Goal: Transaction & Acquisition: Purchase product/service

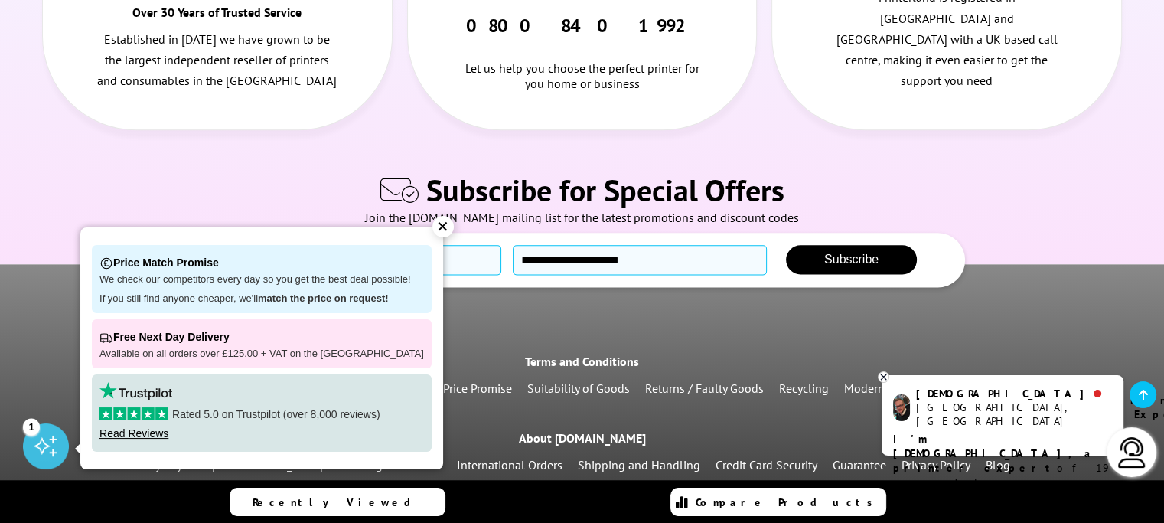
scroll to position [1913, 0]
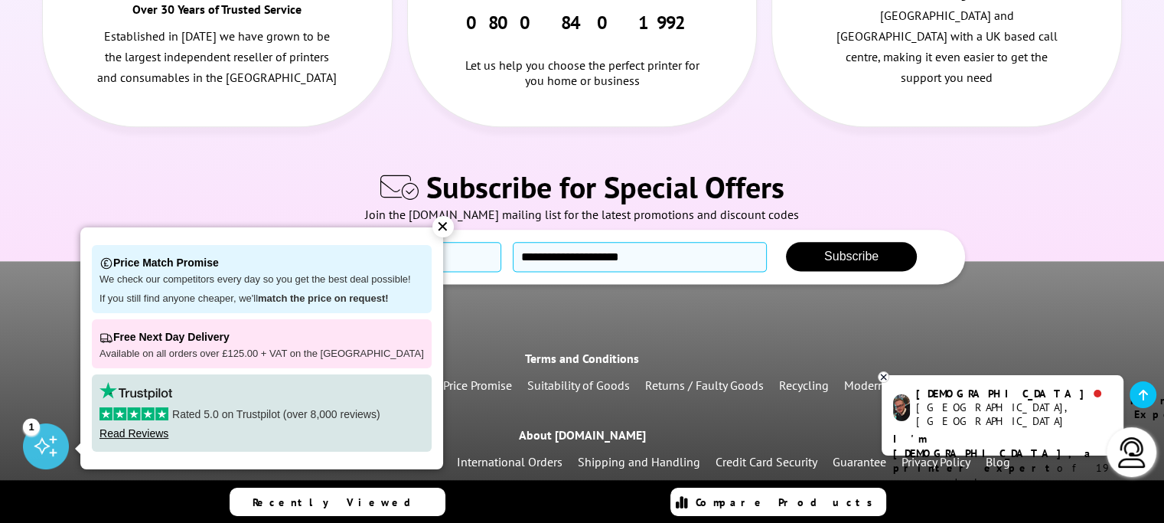
click at [893, 431] on b "I'm Christian, a printer expert" at bounding box center [994, 452] width 202 height 43
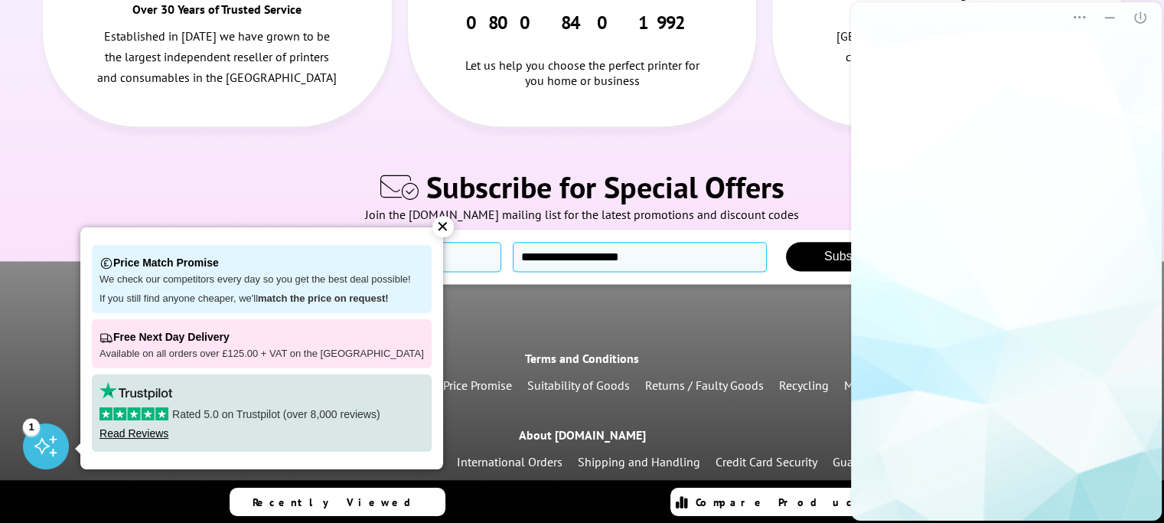
scroll to position [0, 0]
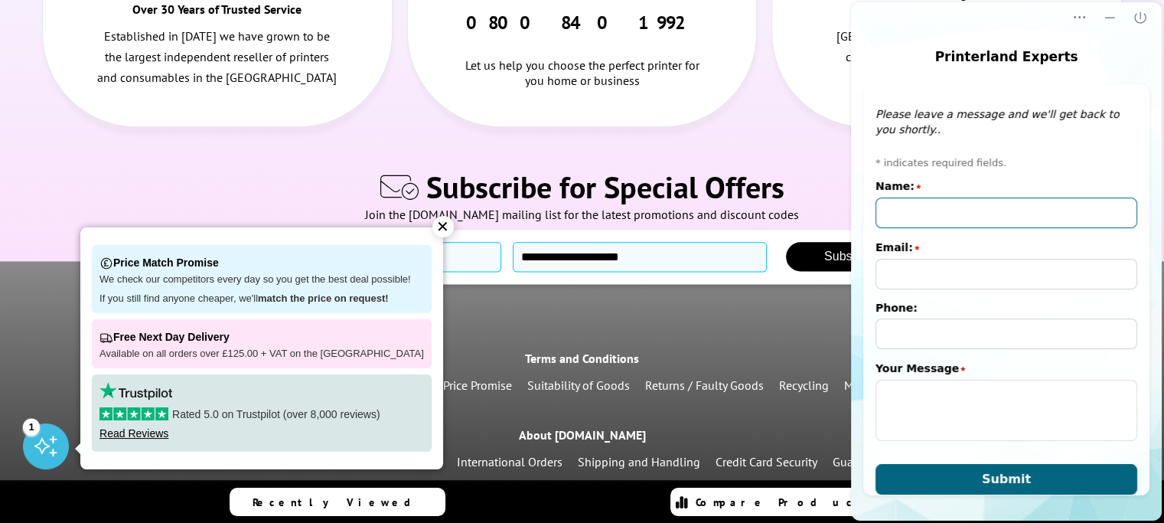
click at [907, 206] on input "Name:" at bounding box center [1006, 212] width 262 height 31
click at [930, 213] on input "Jean Wy" at bounding box center [1006, 212] width 262 height 31
type input "Jean Wyber"
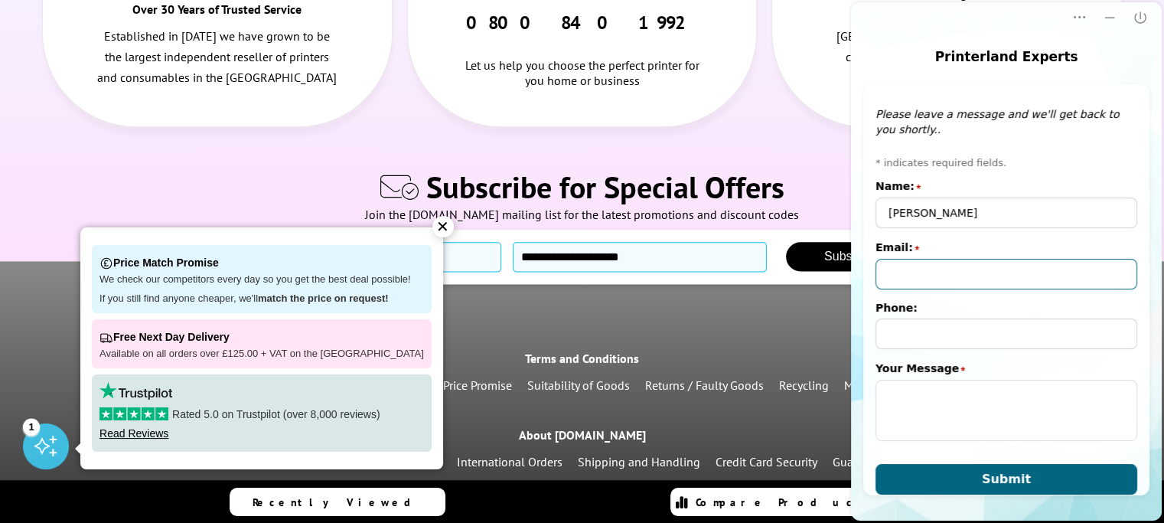
click at [889, 276] on input "Email:" at bounding box center [1006, 274] width 262 height 31
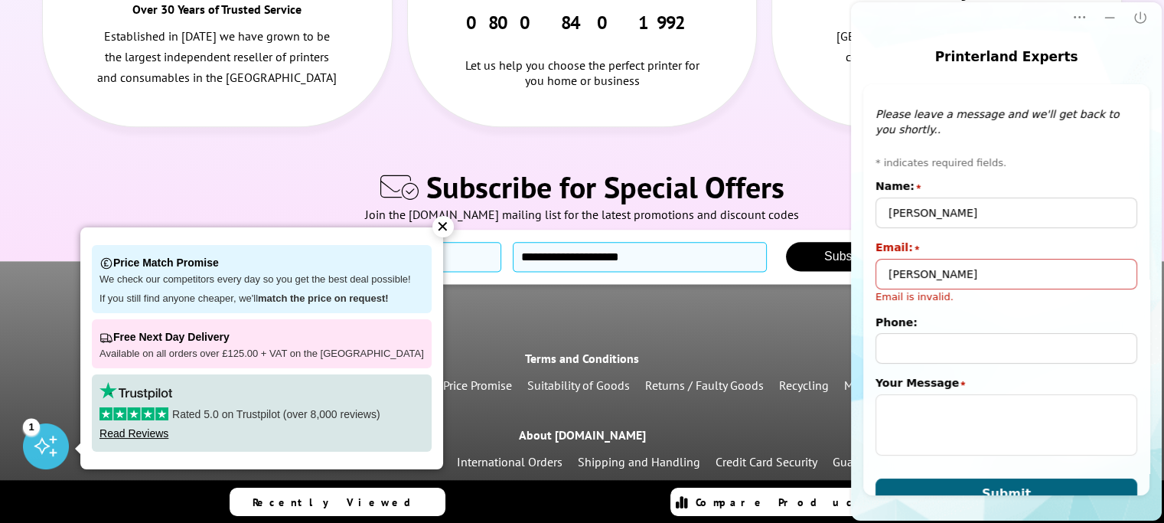
drag, startPoint x: 895, startPoint y: 274, endPoint x: 923, endPoint y: 269, distance: 27.9
click at [923, 269] on input "jean" at bounding box center [1006, 274] width 262 height 31
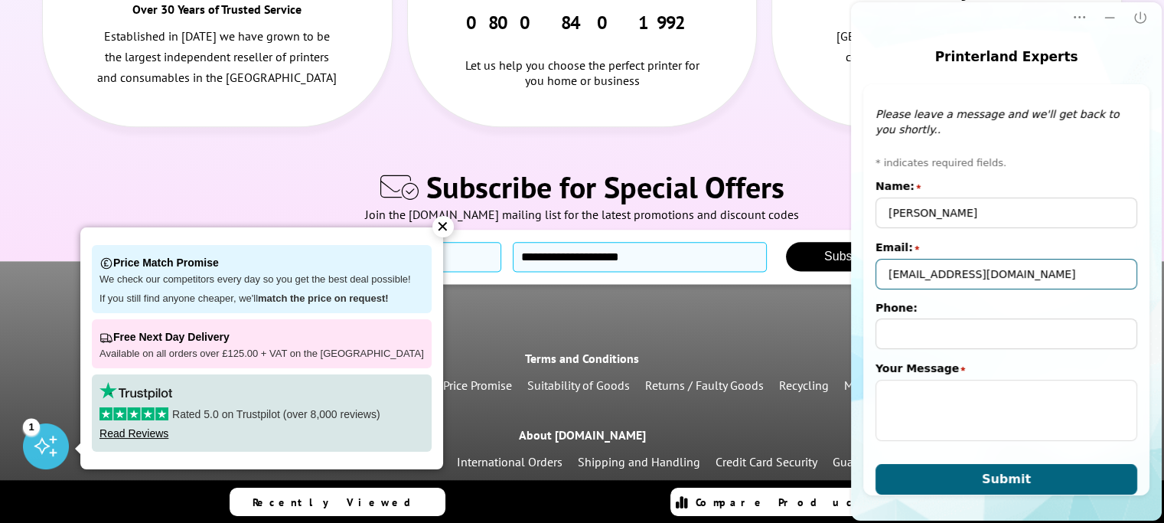
type input "jeanwyber@aol.com"
click at [959, 448] on form "* indicates required fields. Name: star Jean Wyber Email: star jeanwyber@aol.co…" at bounding box center [1006, 325] width 262 height 338
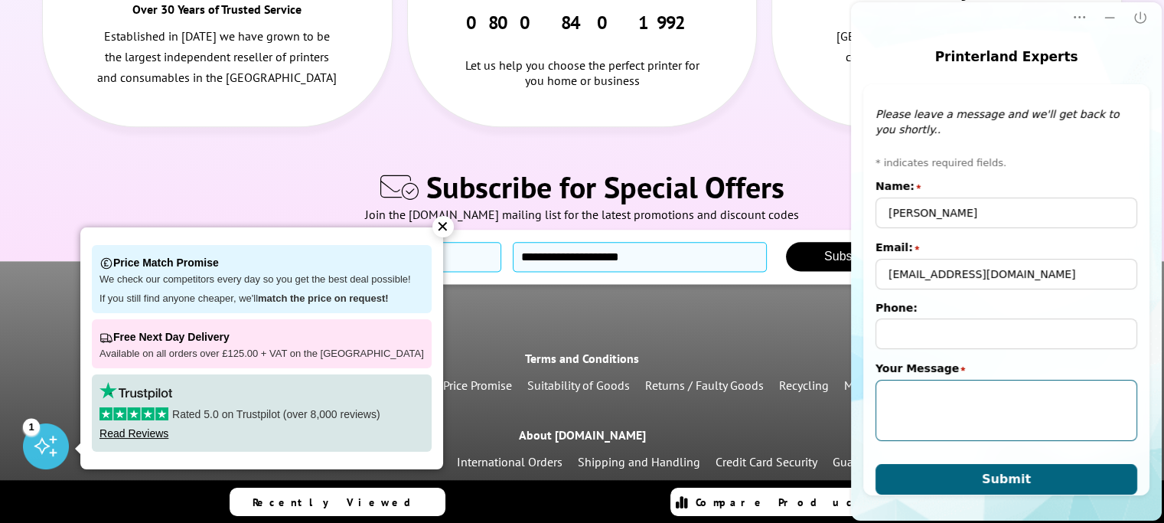
click at [943, 416] on textarea "Your Message" at bounding box center [1006, 409] width 262 height 61
click at [943, 416] on textarea "Do you" at bounding box center [1006, 409] width 262 height 61
click at [948, 409] on textarea "Do you still sell compatible" at bounding box center [1006, 409] width 262 height 61
click at [1014, 394] on textarea "Do you still sell compatible" at bounding box center [1006, 409] width 262 height 61
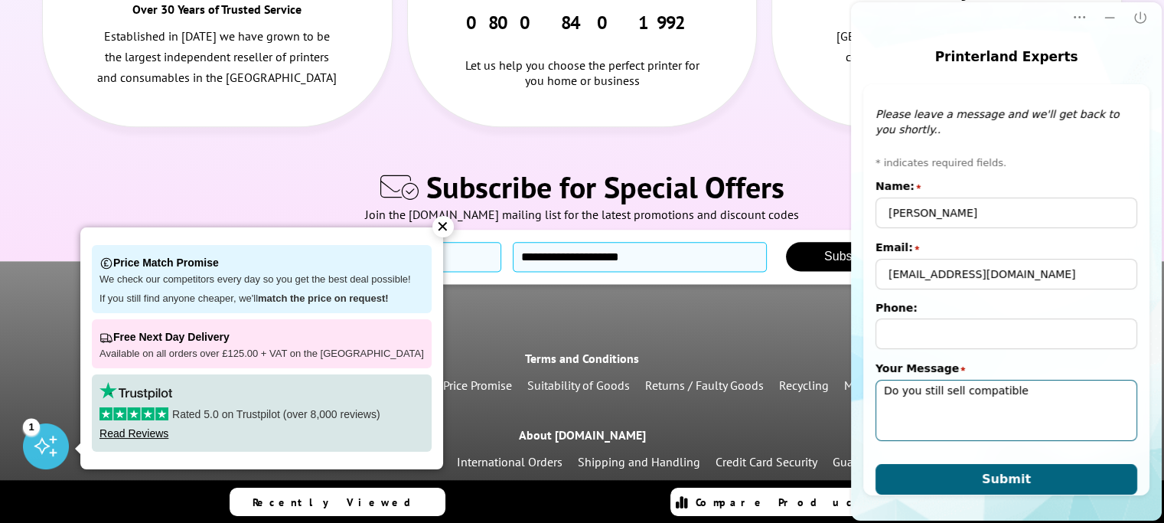
click at [1024, 392] on textarea "Do you still sell compatible" at bounding box center [1006, 409] width 262 height 61
click at [1024, 392] on textarea "Do you still sell compatiblecart" at bounding box center [1006, 409] width 262 height 61
click at [1038, 386] on textarea "Do you still sell compatiblecart" at bounding box center [1006, 409] width 262 height 61
click at [1010, 400] on textarea "Do you still sell compatiblecart" at bounding box center [1006, 409] width 262 height 61
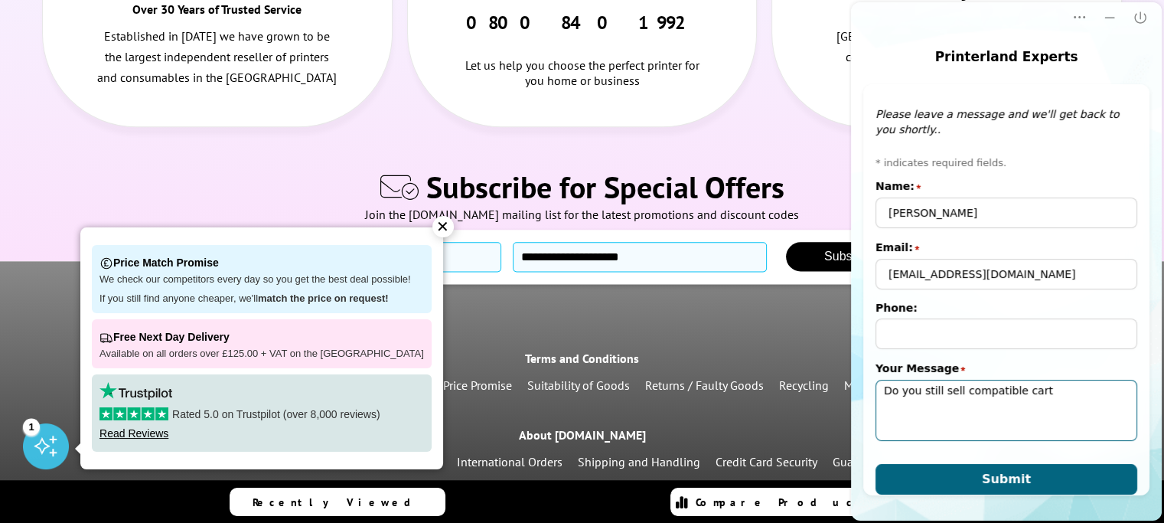
click at [1032, 389] on textarea "Do you still sell compatible cart" at bounding box center [1006, 409] width 262 height 61
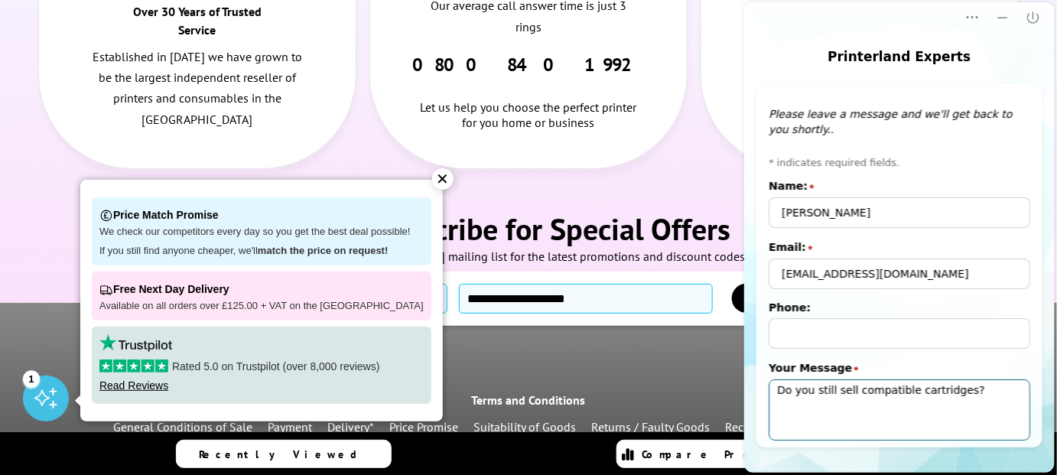
type textarea "Do you still sell compatible cartridges?"
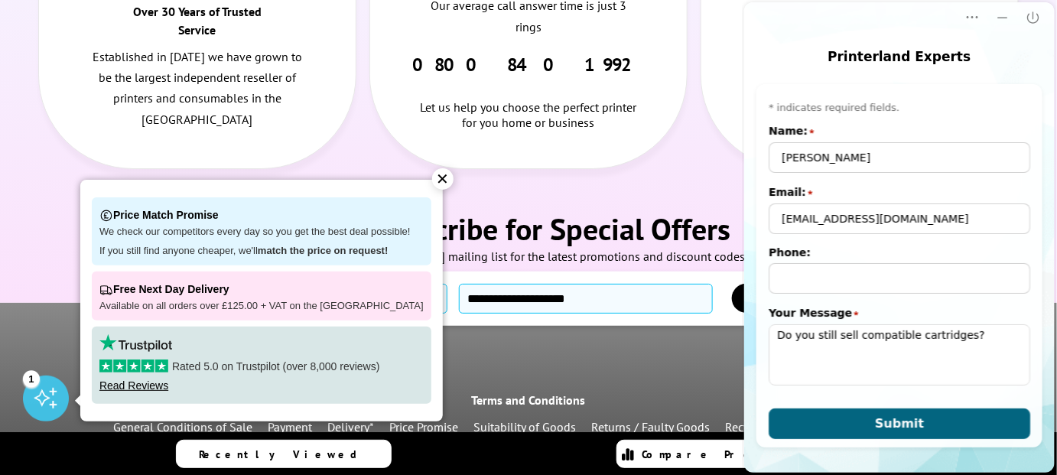
scroll to position [55, 0]
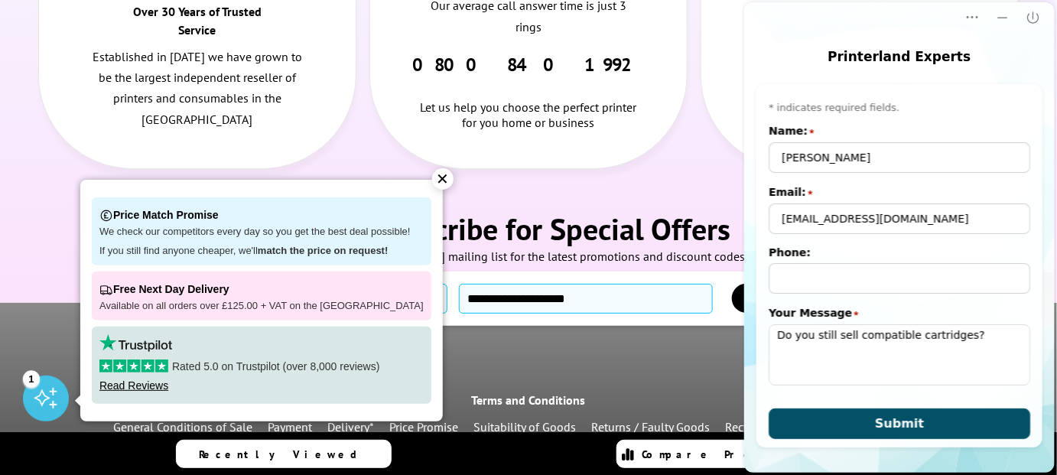
click at [911, 427] on span "Submit" at bounding box center [898, 423] width 49 height 15
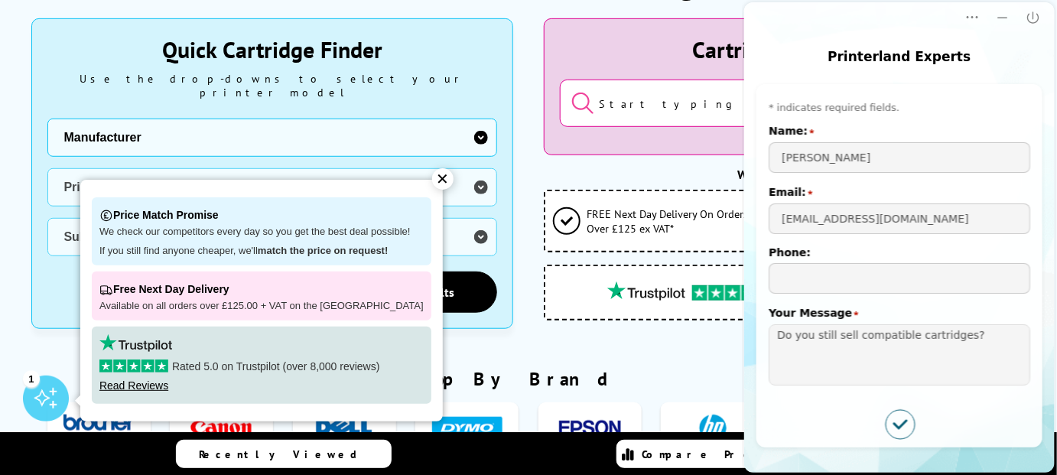
scroll to position [0, 0]
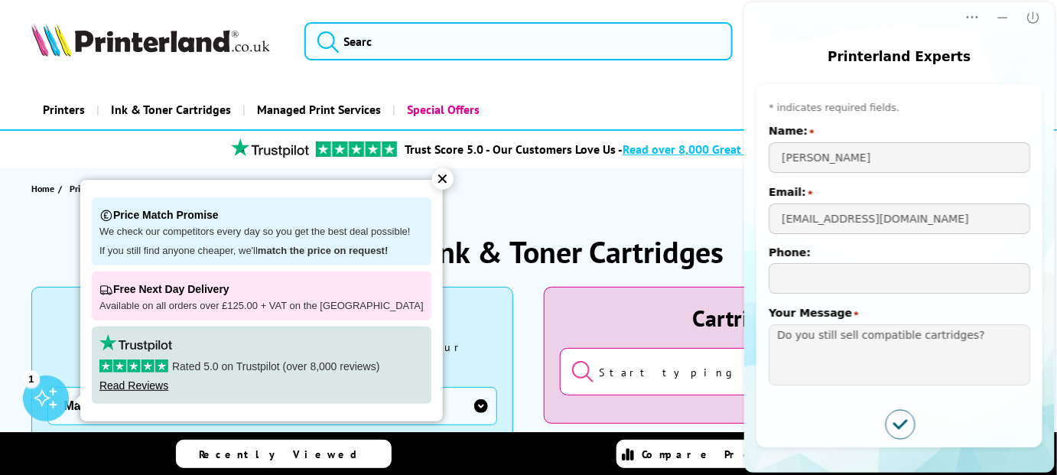
drag, startPoint x: 1067, startPoint y: 360, endPoint x: 280, endPoint y: 28, distance: 854.1
click at [1008, 21] on icon "Minimize" at bounding box center [1002, 17] width 15 height 15
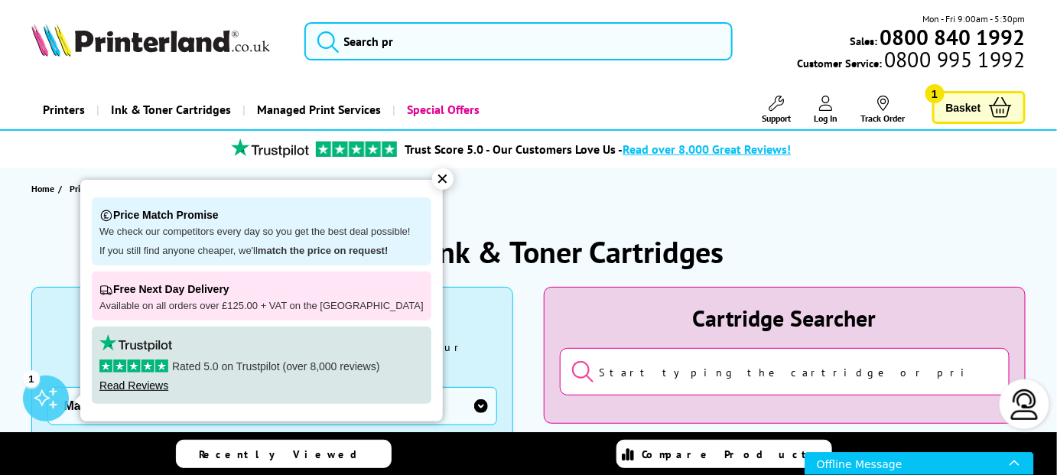
click at [966, 103] on span "Basket" at bounding box center [963, 107] width 35 height 21
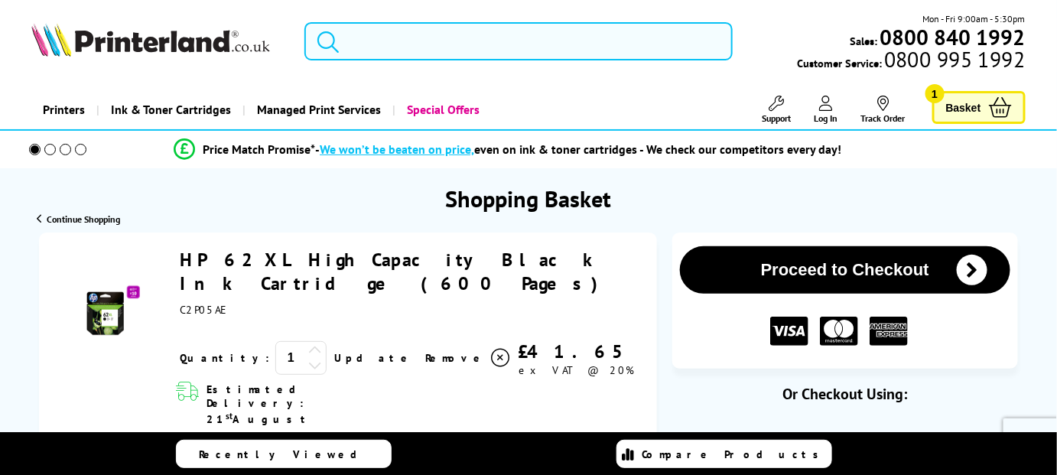
click at [840, 270] on button "Proceed to Checkout" at bounding box center [845, 269] width 330 height 47
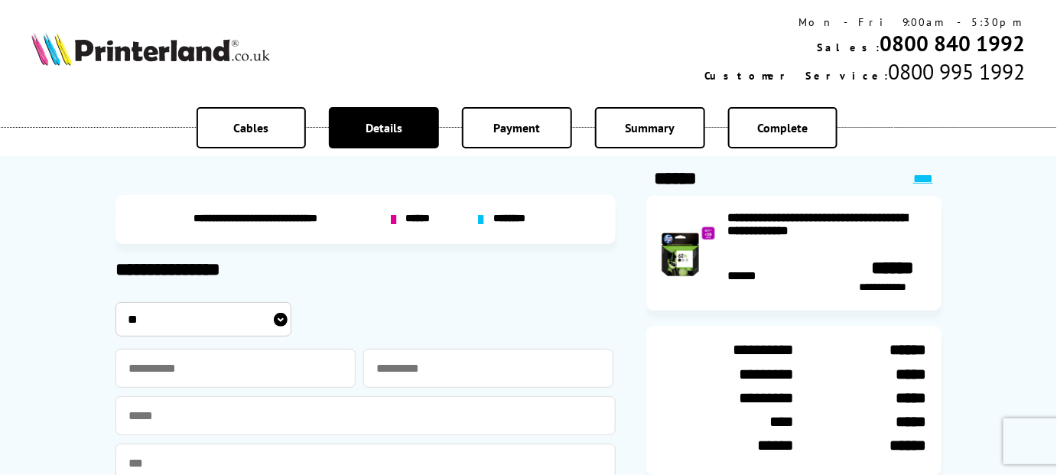
click at [413, 220] on span "******" at bounding box center [419, 220] width 29 height 14
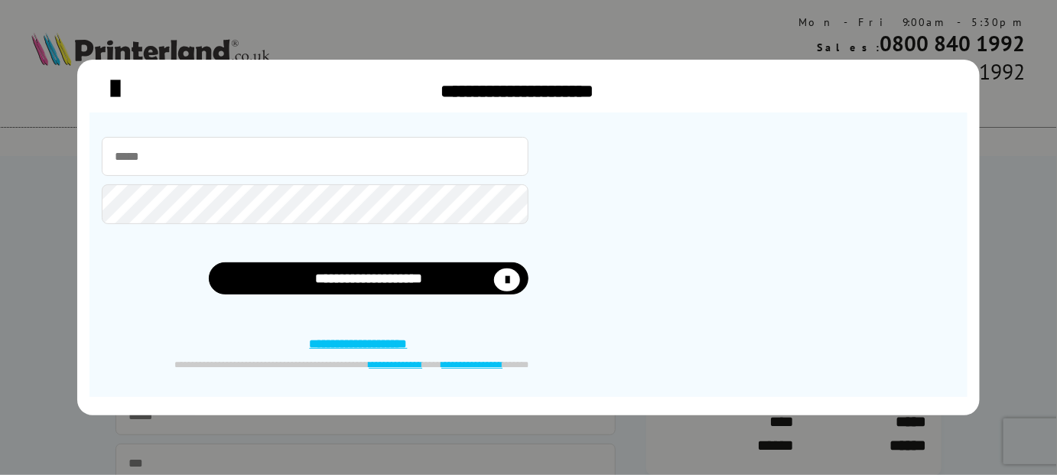
click at [236, 150] on input "email" at bounding box center [315, 156] width 427 height 39
type input "**********"
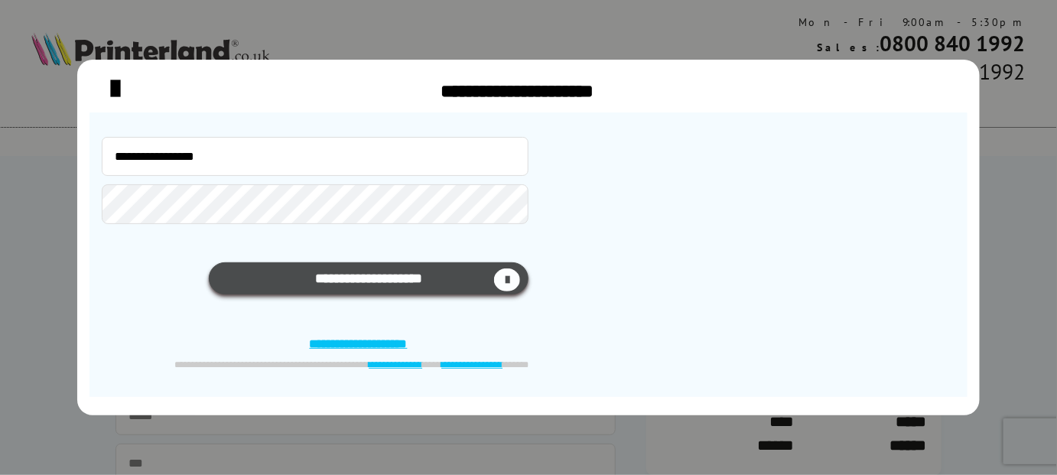
click at [508, 279] on icon "submit" at bounding box center [507, 280] width 26 height 23
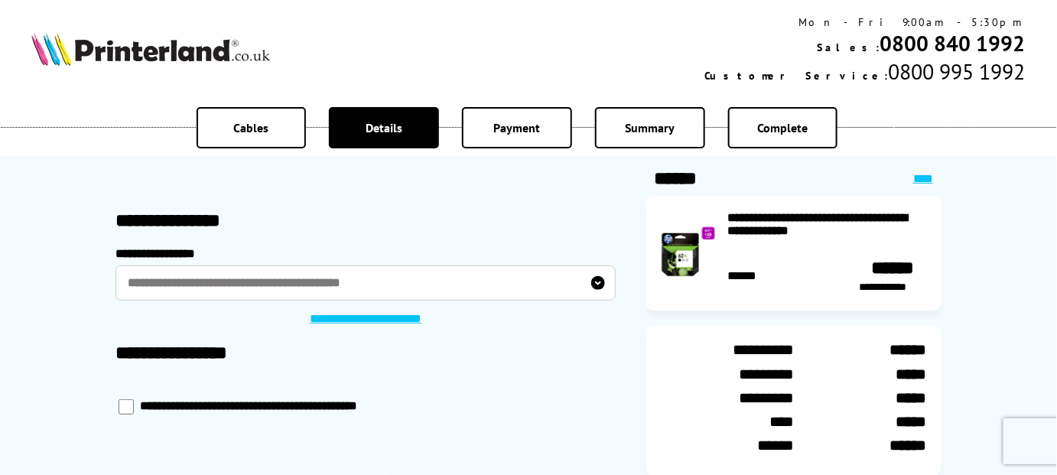
click at [457, 382] on div "**********" at bounding box center [366, 354] width 500 height 54
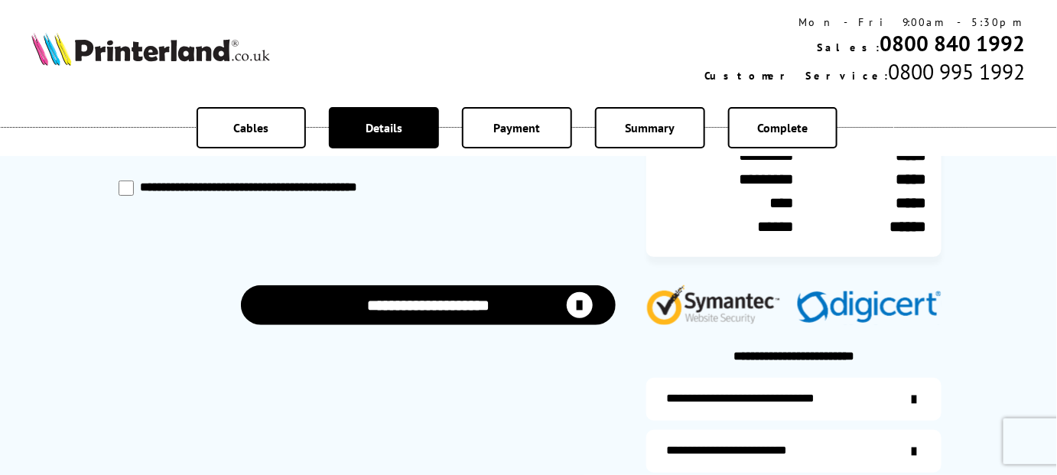
scroll to position [141, 0]
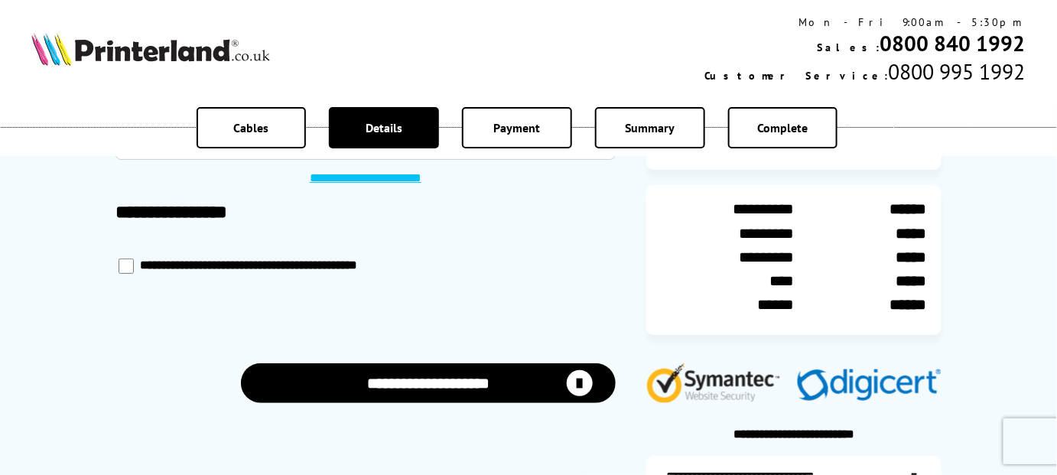
click at [581, 391] on icon "submit" at bounding box center [580, 383] width 26 height 26
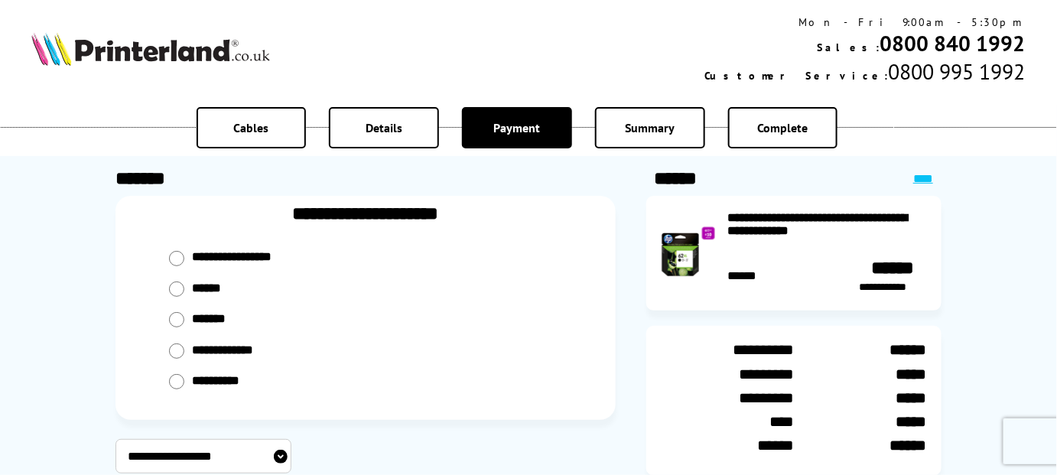
click at [386, 125] on span "Details" at bounding box center [384, 127] width 37 height 15
